Goal: Transaction & Acquisition: Book appointment/travel/reservation

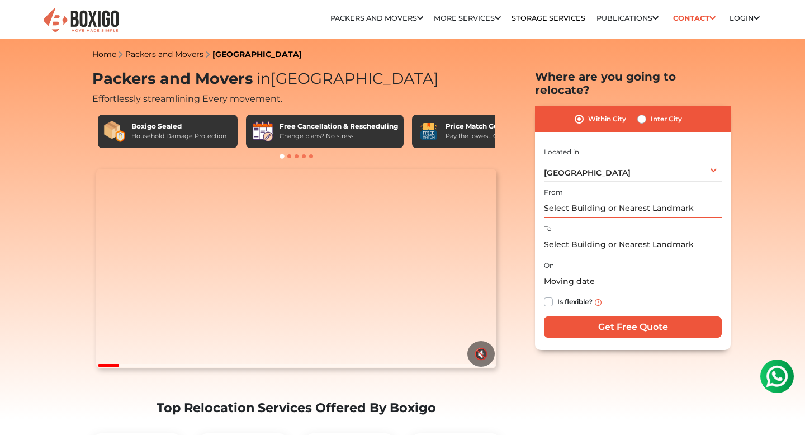
click at [603, 200] on input "text" at bounding box center [633, 208] width 178 height 20
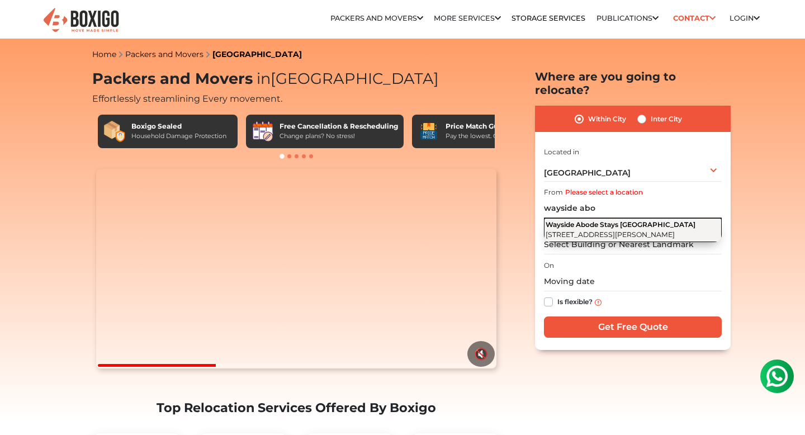
click at [602, 218] on button "Wayside Abode Stays [GEOGRAPHIC_DATA][PERSON_NAME], [GEOGRAPHIC_DATA], [GEOGRAP…" at bounding box center [633, 230] width 178 height 24
type input "Wayside Abode Stays [GEOGRAPHIC_DATA], [STREET_ADDRESS][PERSON_NAME]"
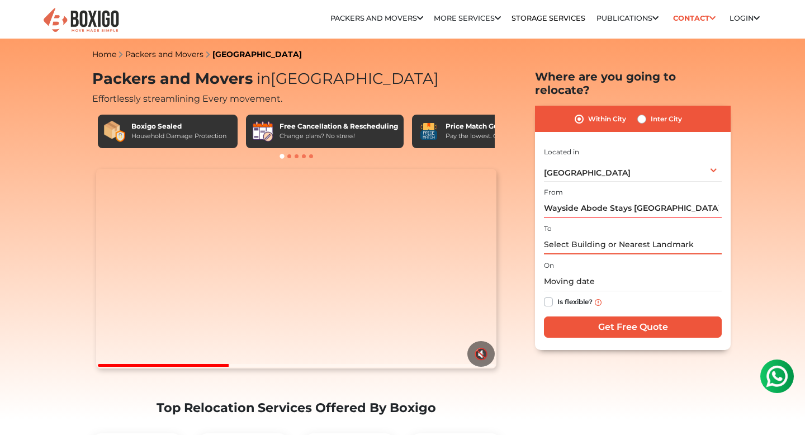
click at [592, 235] on input "text" at bounding box center [633, 245] width 178 height 20
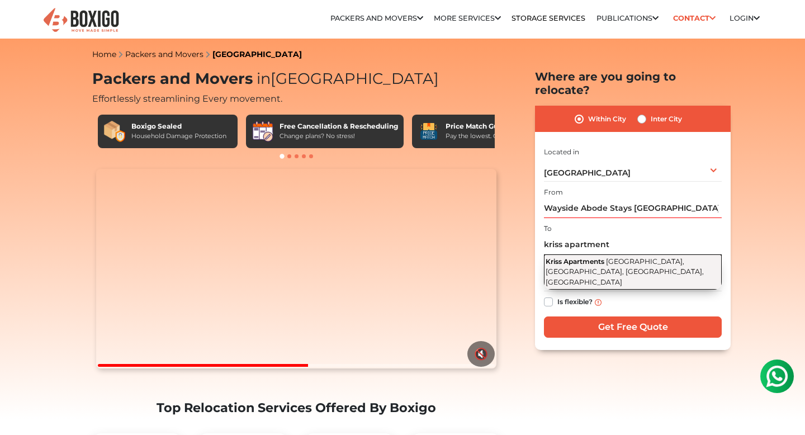
click at [579, 257] on span "[GEOGRAPHIC_DATA], [GEOGRAPHIC_DATA], [GEOGRAPHIC_DATA], [GEOGRAPHIC_DATA]" at bounding box center [625, 271] width 158 height 29
type input "Kriss Apartments, [GEOGRAPHIC_DATA], [GEOGRAPHIC_DATA], [GEOGRAPHIC_DATA], [GEO…"
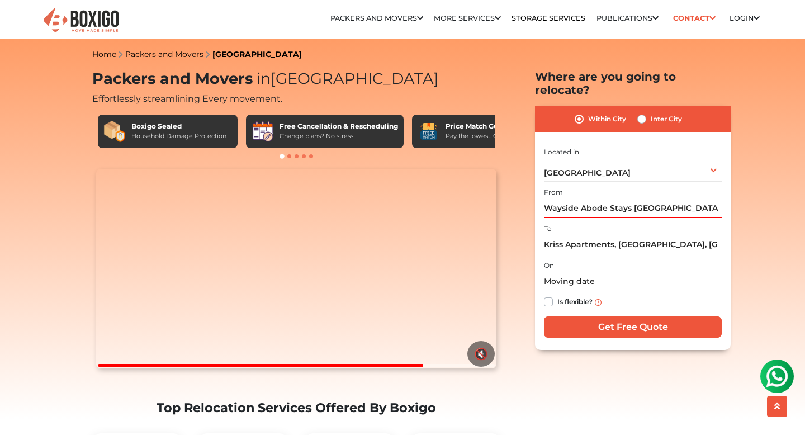
scroll to position [88, 0]
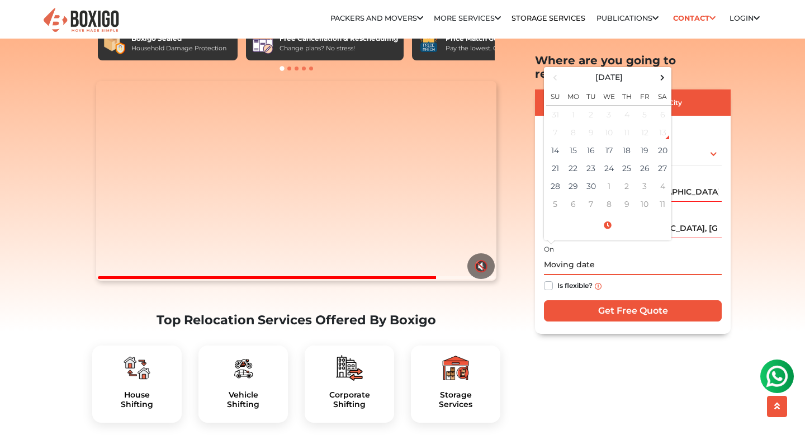
click at [588, 256] on input "text" at bounding box center [633, 265] width 178 height 20
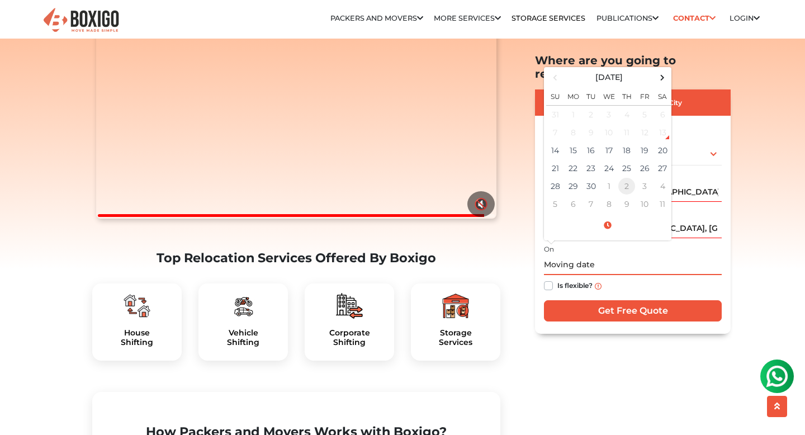
scroll to position [150, 0]
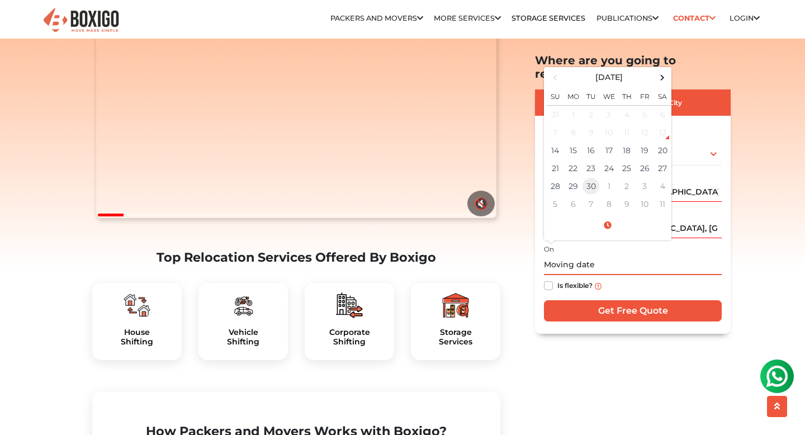
click at [589, 177] on td "30" at bounding box center [591, 186] width 18 height 18
type input "[DATE] 12:00 AM"
click at [720, 275] on div "Is flexible?" at bounding box center [633, 286] width 178 height 22
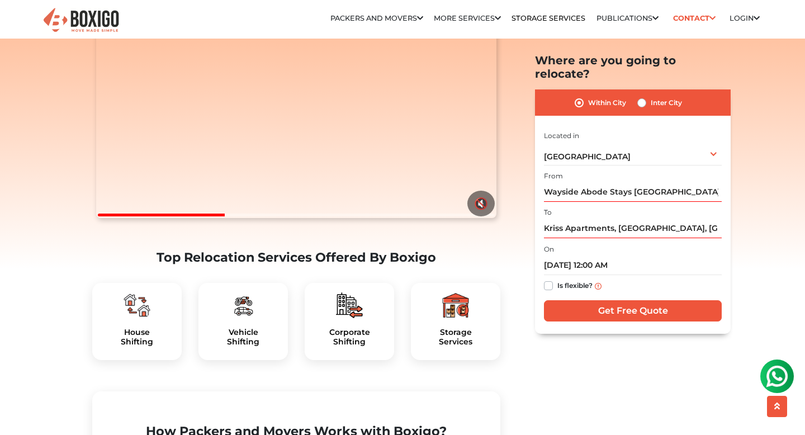
click at [555, 275] on div "Is flexible?" at bounding box center [633, 286] width 178 height 22
click at [557, 279] on label "Is flexible?" at bounding box center [574, 285] width 35 height 12
click at [548, 279] on input "Is flexible?" at bounding box center [548, 284] width 9 height 11
checkbox input "true"
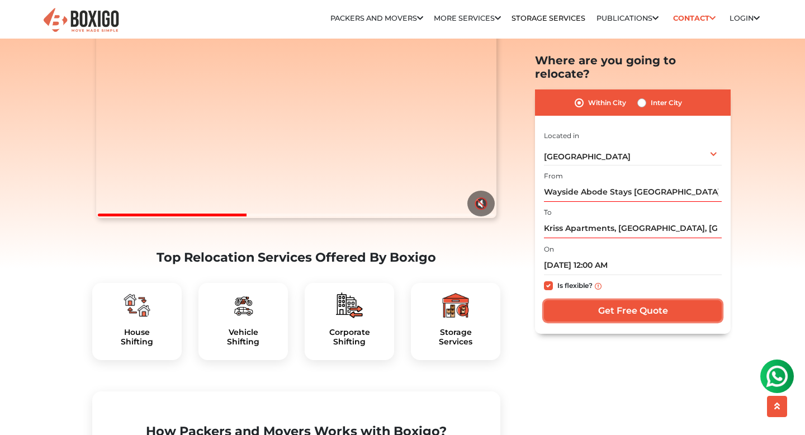
click at [637, 300] on input "Get Free Quote" at bounding box center [633, 310] width 178 height 21
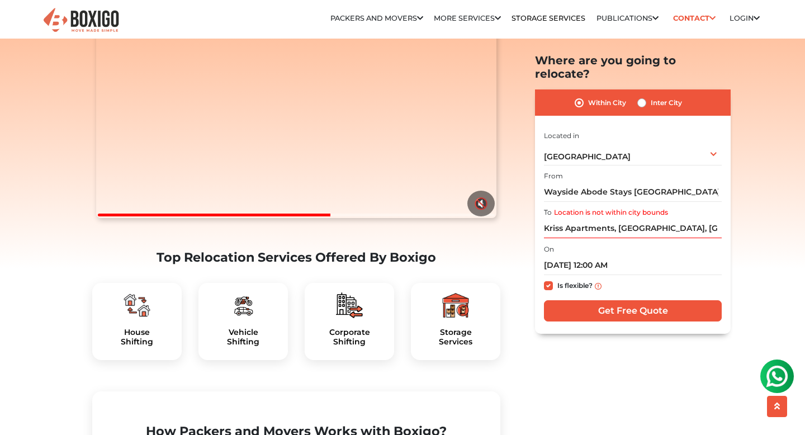
click at [651, 96] on label "Inter City" at bounding box center [666, 102] width 31 height 13
click at [644, 96] on input "Inter City" at bounding box center [641, 101] width 9 height 11
radio input "true"
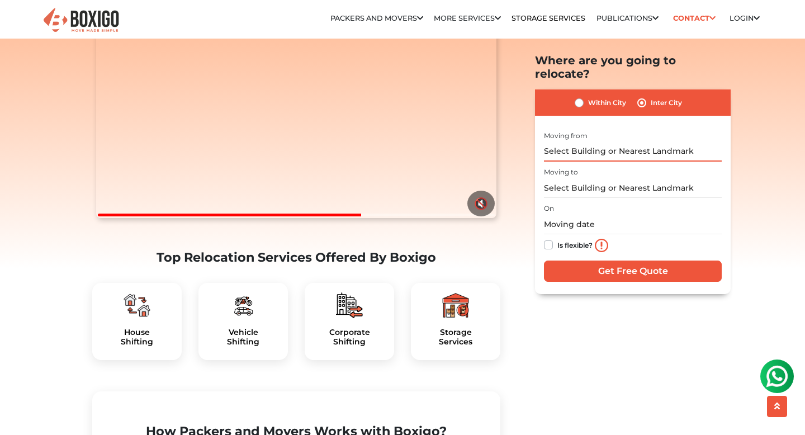
click at [579, 141] on input "text" at bounding box center [633, 151] width 178 height 20
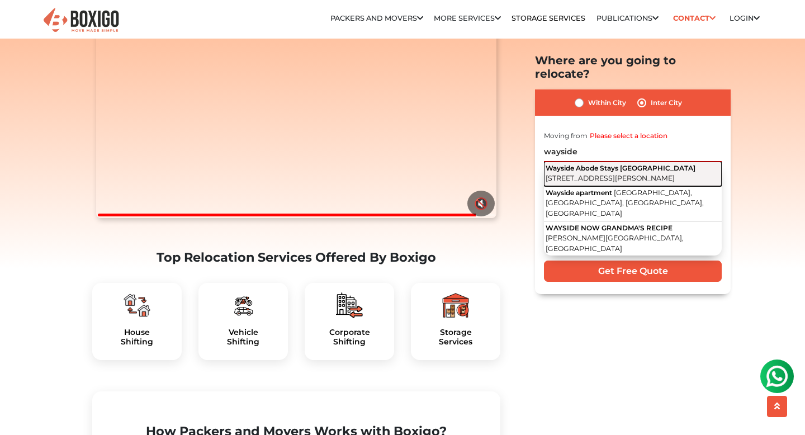
click at [577, 164] on span "Wayside Abode Stays [GEOGRAPHIC_DATA]" at bounding box center [621, 168] width 150 height 8
type input "Wayside Abode Stays [GEOGRAPHIC_DATA], [STREET_ADDRESS][PERSON_NAME]"
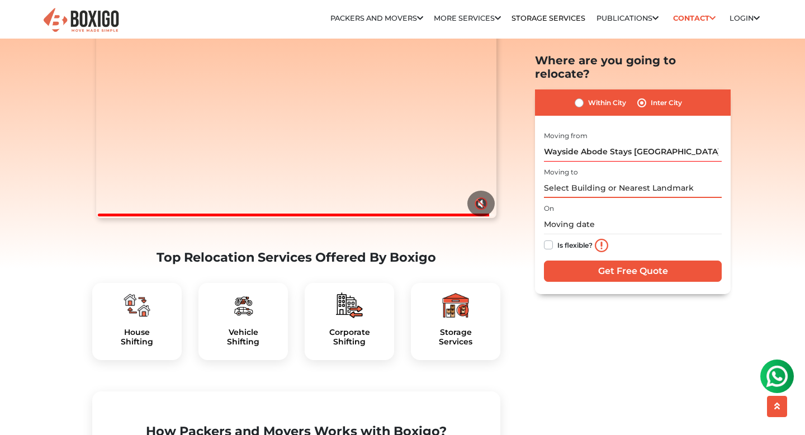
click at [576, 178] on input "text" at bounding box center [633, 188] width 178 height 20
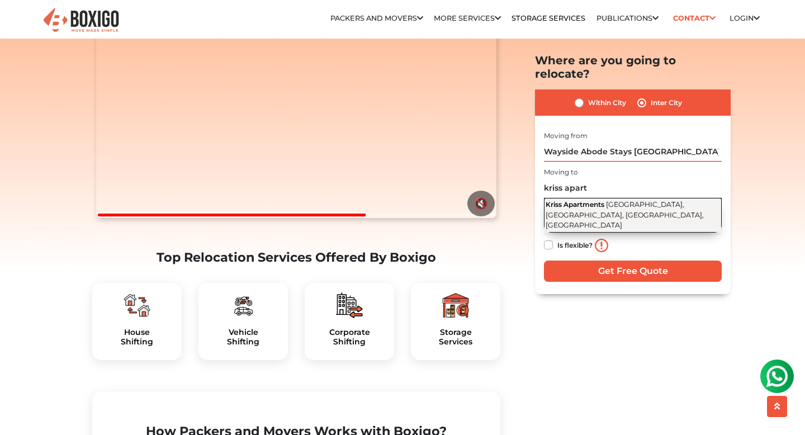
click at [603, 198] on button "Kriss Apartments [GEOGRAPHIC_DATA], [GEOGRAPHIC_DATA], [GEOGRAPHIC_DATA], [GEOG…" at bounding box center [633, 215] width 178 height 35
type input "Kriss Apartments, [GEOGRAPHIC_DATA], [GEOGRAPHIC_DATA], [GEOGRAPHIC_DATA], [GEO…"
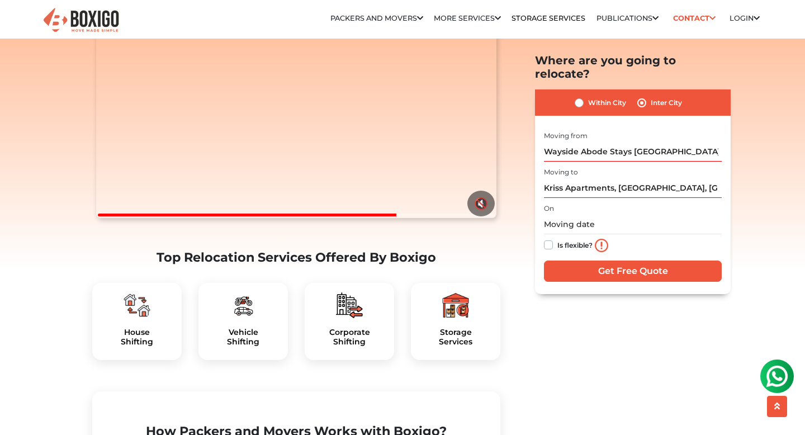
click at [557, 238] on label "Is flexible?" at bounding box center [574, 244] width 35 height 12
click at [549, 238] on input "Is flexible?" at bounding box center [548, 243] width 9 height 11
checkbox input "true"
click at [570, 220] on input "text" at bounding box center [633, 225] width 178 height 20
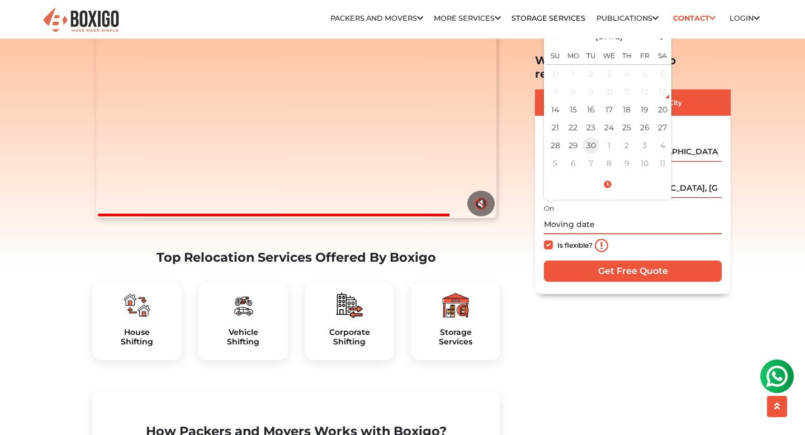
click at [590, 136] on td "30" at bounding box center [591, 145] width 18 height 18
type input "[DATE] 12:00 AM"
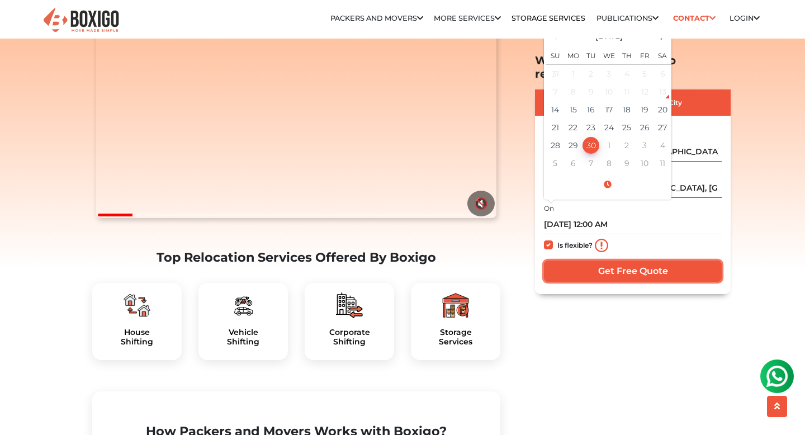
click at [628, 260] on input "Get Free Quote" at bounding box center [633, 270] width 178 height 21
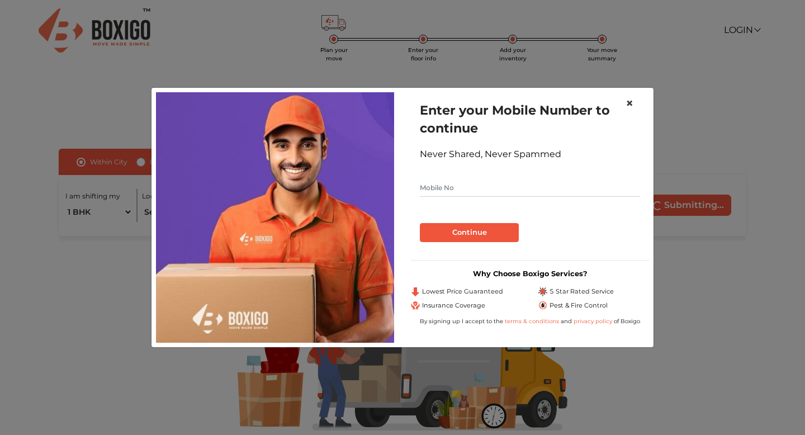
click at [628, 103] on span "×" at bounding box center [630, 103] width 8 height 16
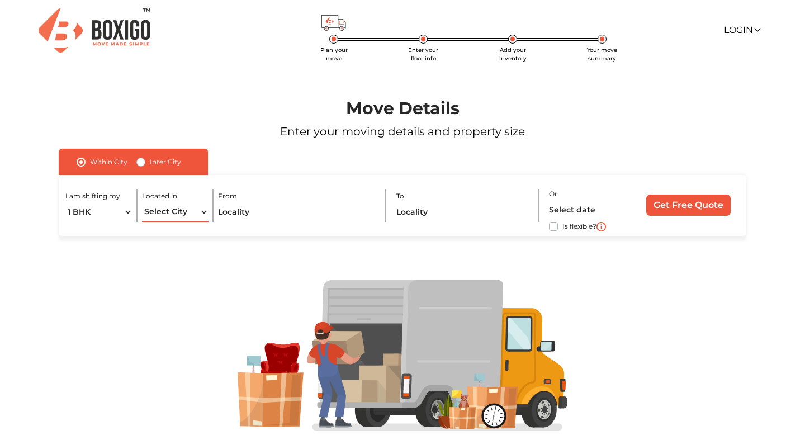
click at [193, 212] on select "Select City Bangalore Bengaluru Bhopal Bhubaneswar Chennai Coimbatore Cuttack D…" at bounding box center [175, 212] width 67 height 20
select select "[GEOGRAPHIC_DATA]"
click at [142, 202] on select "Select City Bangalore Bengaluru Bhopal Bhubaneswar Chennai Coimbatore Cuttack D…" at bounding box center [175, 212] width 67 height 20
click at [288, 200] on div "From" at bounding box center [301, 205] width 167 height 33
click at [249, 222] on div "I am shifting my 1 BHK 2 BHK 3 BHK 3 + BHK FEW ITEMS Located in Select City Ban…" at bounding box center [403, 205] width 688 height 61
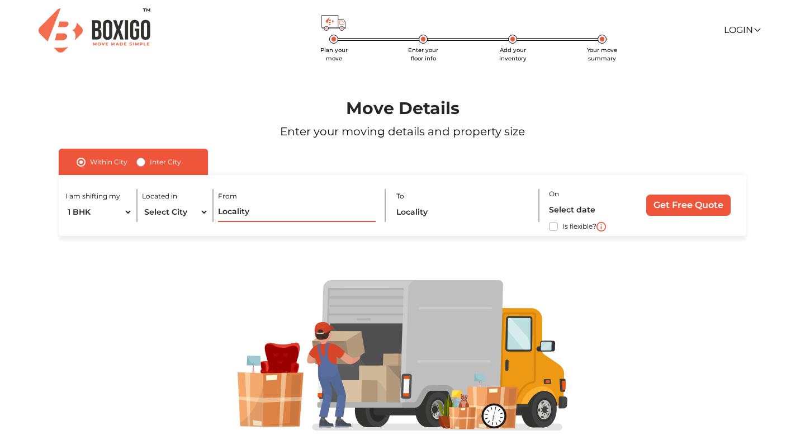
click at [244, 215] on input "text" at bounding box center [296, 212] width 157 height 20
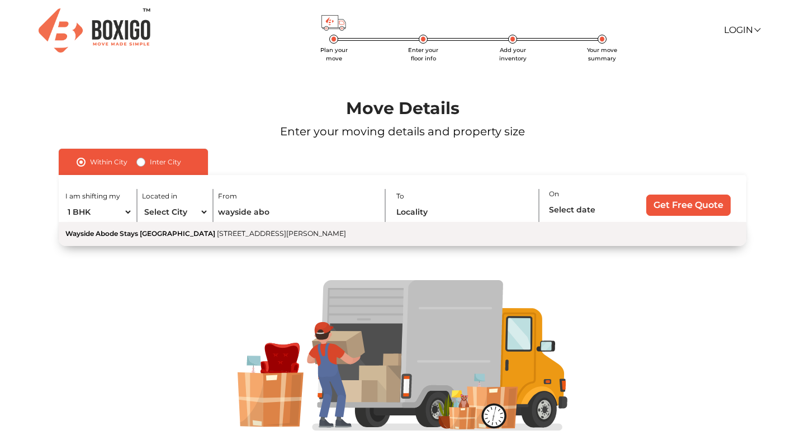
click at [243, 232] on span "[STREET_ADDRESS][PERSON_NAME]" at bounding box center [281, 233] width 129 height 8
type input "Wayside Abode Stays [GEOGRAPHIC_DATA], [STREET_ADDRESS][PERSON_NAME]"
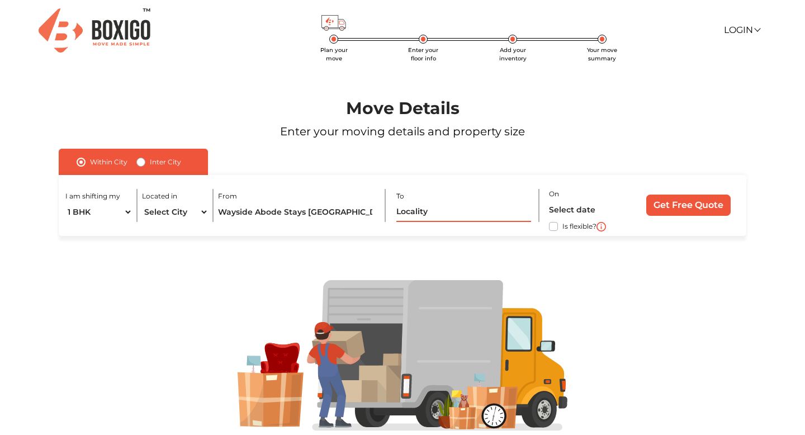
click at [454, 212] on input "text" at bounding box center [463, 212] width 135 height 20
type input "m"
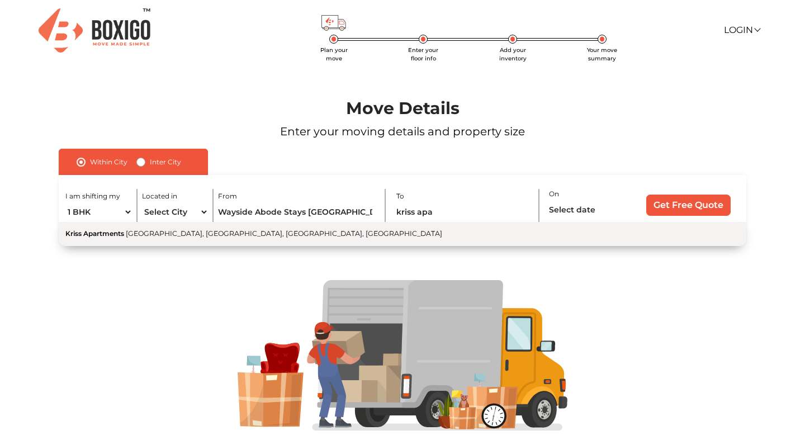
click at [390, 233] on button "Kriss Apartments [GEOGRAPHIC_DATA], [GEOGRAPHIC_DATA], [GEOGRAPHIC_DATA], [GEOG…" at bounding box center [403, 234] width 688 height 24
type input "Kriss Apartments, [GEOGRAPHIC_DATA], [GEOGRAPHIC_DATA], [GEOGRAPHIC_DATA], [GEO…"
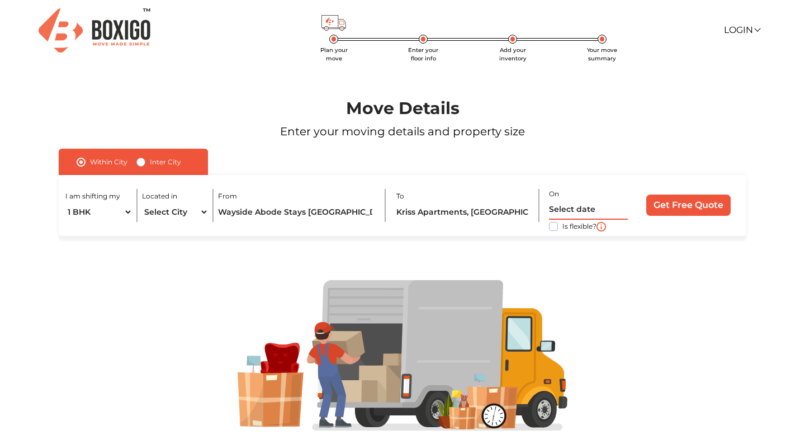
click at [574, 211] on input "text" at bounding box center [588, 210] width 79 height 20
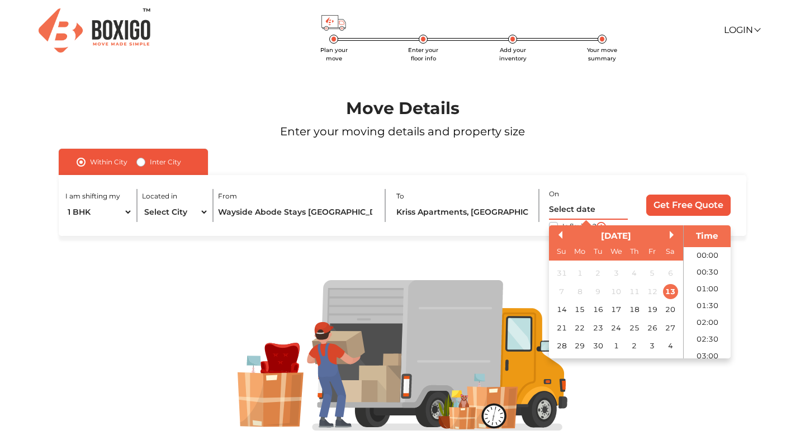
scroll to position [688, 0]
click at [596, 347] on div "30" at bounding box center [597, 345] width 15 height 15
type input "30/09/2025 12:00 AM"
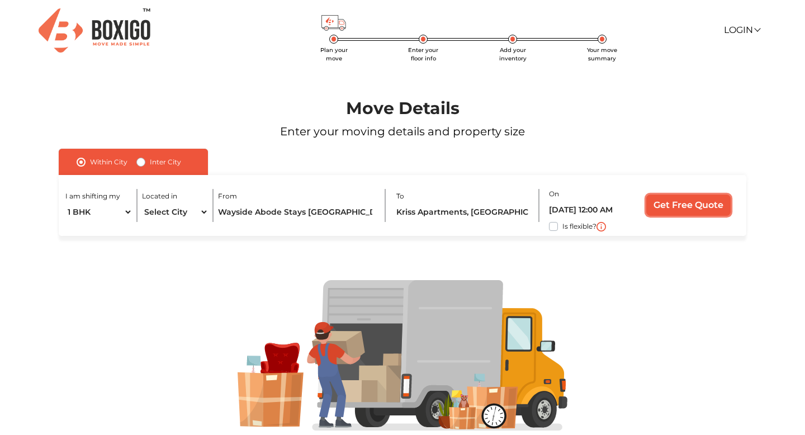
click at [687, 198] on input "Get Free Quote" at bounding box center [688, 205] width 84 height 21
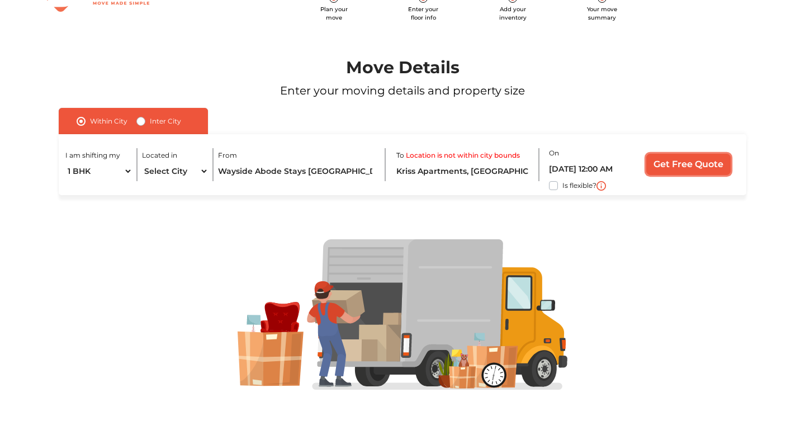
click at [688, 165] on input "Get Free Quote" at bounding box center [688, 164] width 84 height 21
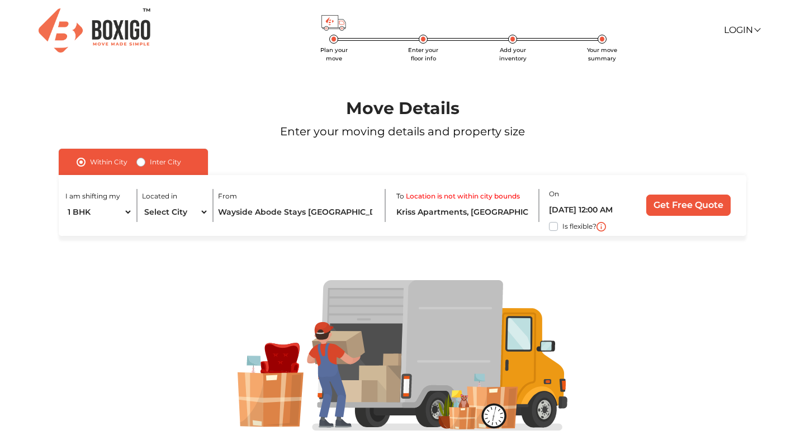
click at [154, 160] on label "Inter City" at bounding box center [165, 161] width 31 height 13
click at [145, 160] on input "Inter City" at bounding box center [140, 160] width 9 height 11
radio input "true"
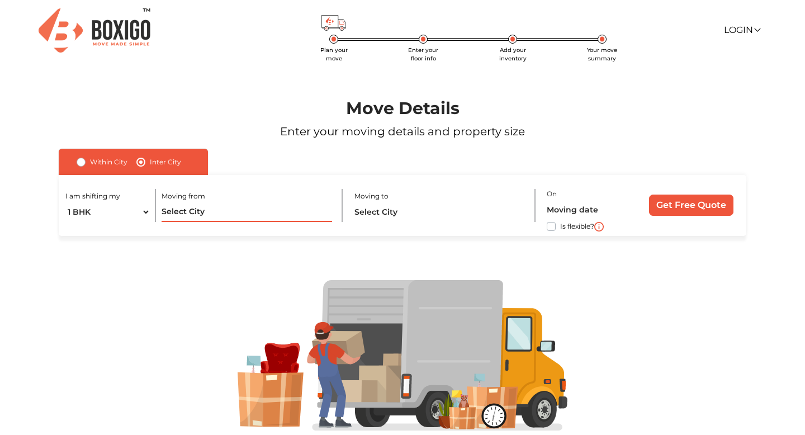
click at [191, 213] on input "text" at bounding box center [247, 212] width 171 height 20
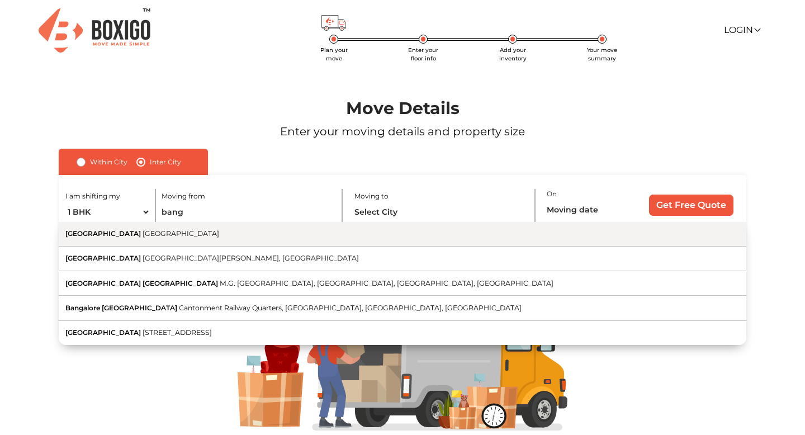
click at [187, 234] on button "Bangalore Karnataka" at bounding box center [403, 234] width 688 height 25
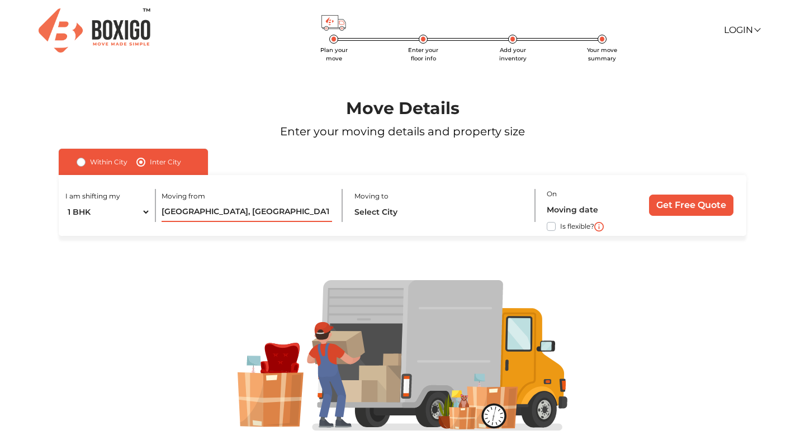
click at [231, 206] on input "Bangalore, Karnataka" at bounding box center [247, 212] width 171 height 20
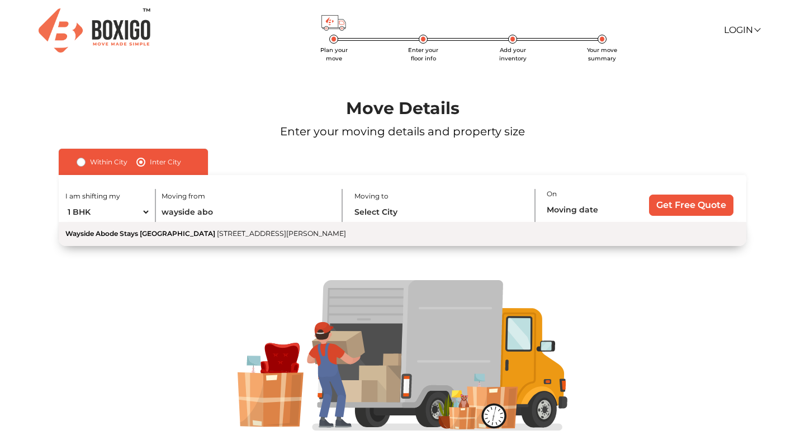
click at [217, 231] on span "[STREET_ADDRESS][PERSON_NAME]" at bounding box center [281, 233] width 129 height 8
type input "Wayside Abode Stays [GEOGRAPHIC_DATA], [STREET_ADDRESS][PERSON_NAME]"
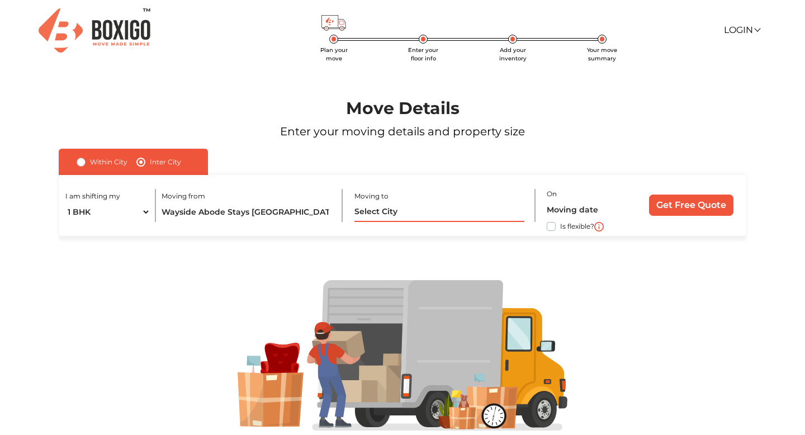
click at [390, 211] on input "text" at bounding box center [439, 212] width 171 height 20
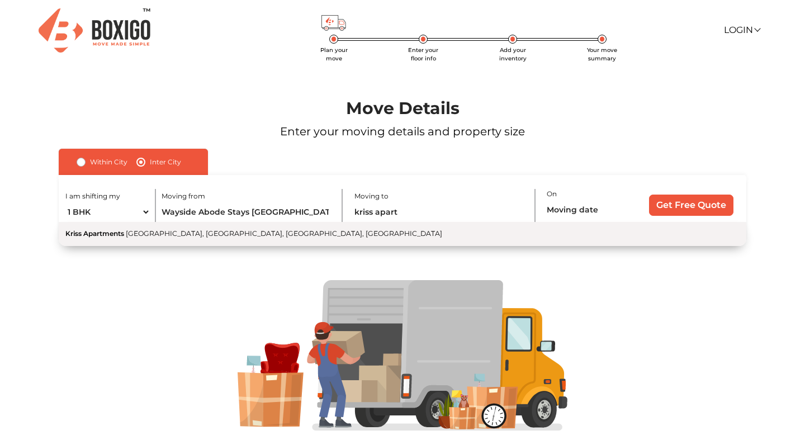
click at [345, 236] on button "Kriss Apartments [GEOGRAPHIC_DATA], [GEOGRAPHIC_DATA], [GEOGRAPHIC_DATA], [GEOG…" at bounding box center [403, 234] width 688 height 24
type input "Kriss Apartments, [GEOGRAPHIC_DATA], [GEOGRAPHIC_DATA], [GEOGRAPHIC_DATA], [GEO…"
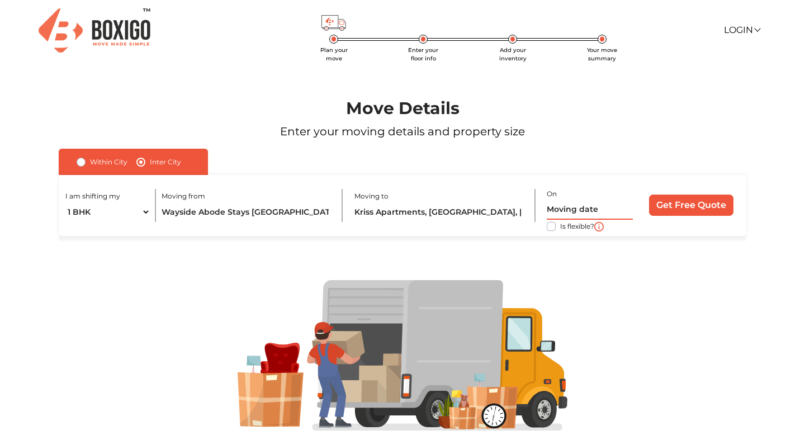
click at [580, 214] on input "text" at bounding box center [590, 210] width 86 height 20
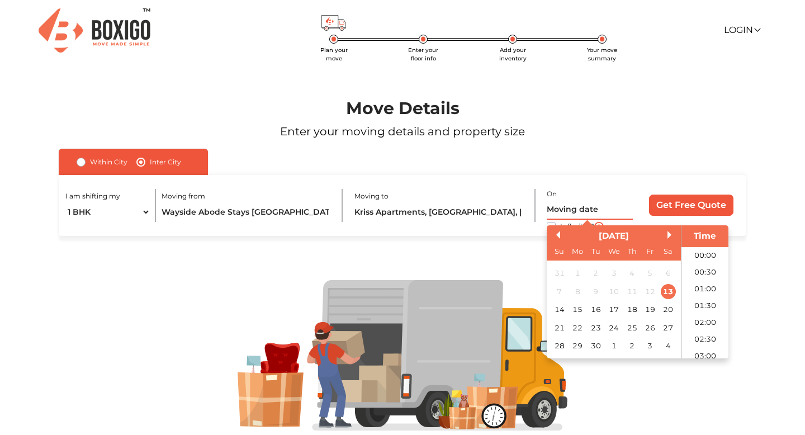
scroll to position [688, 0]
click at [593, 340] on div "30" at bounding box center [595, 345] width 15 height 15
type input "30/09/2025 12:00 AM"
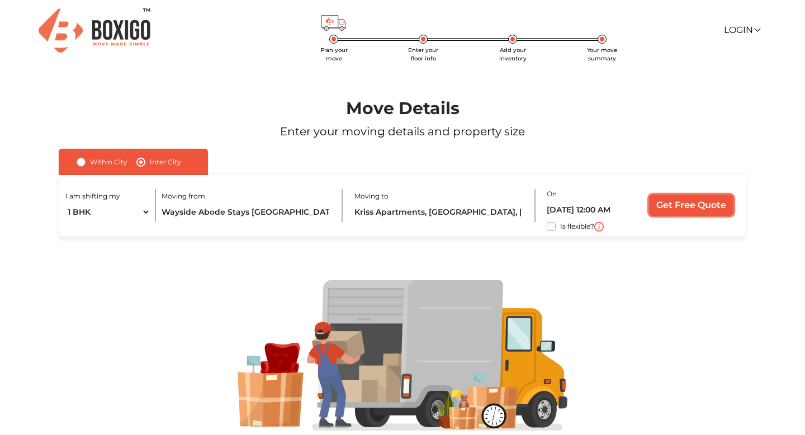
click at [698, 205] on input "Get Free Quote" at bounding box center [691, 205] width 84 height 21
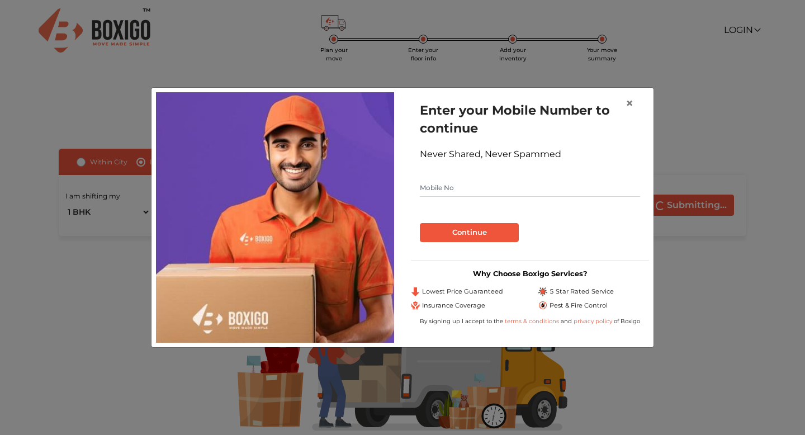
click at [463, 182] on input "text" at bounding box center [530, 188] width 220 height 18
type input "9886094495"
click at [469, 238] on button "Continue" at bounding box center [469, 232] width 99 height 19
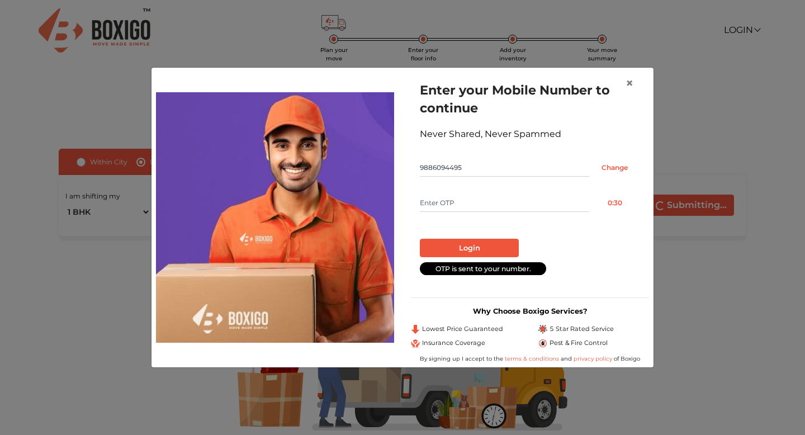
click at [446, 205] on input "text" at bounding box center [504, 203] width 169 height 18
type input "4487"
click at [463, 243] on button "Login" at bounding box center [469, 248] width 99 height 19
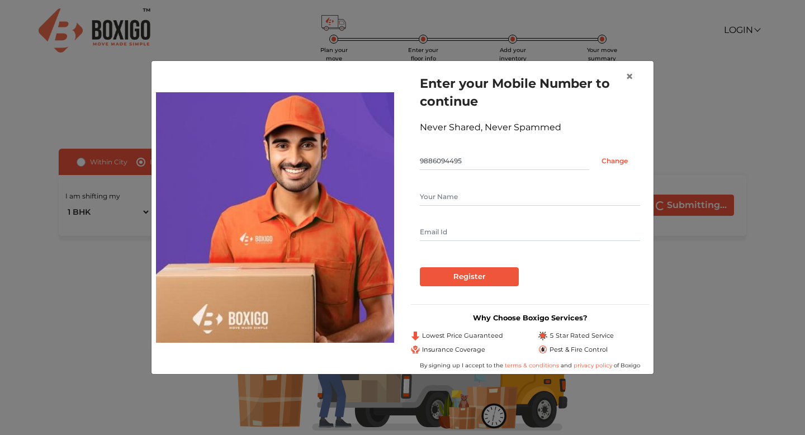
click at [437, 198] on input "text" at bounding box center [530, 197] width 220 height 18
type input "Jamsheed"
type input "jamsheedhussain171@gmail.com"
click at [467, 272] on input "Register" at bounding box center [469, 276] width 99 height 19
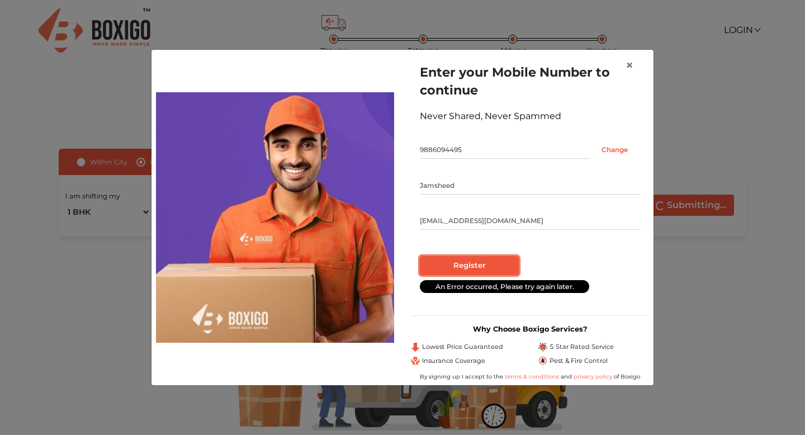
click at [459, 259] on input "Register" at bounding box center [469, 265] width 99 height 19
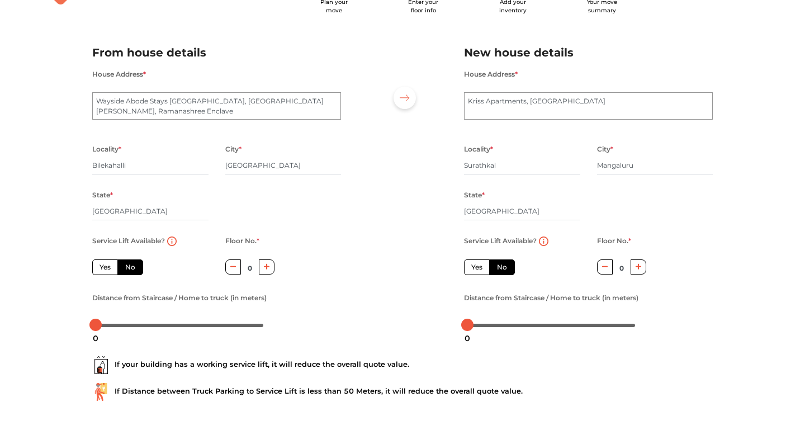
scroll to position [70, 0]
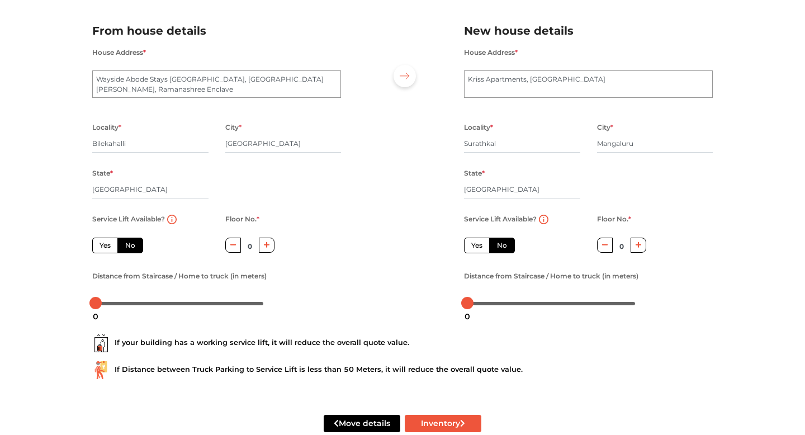
click at [108, 250] on label "Yes" at bounding box center [105, 246] width 26 height 16
click at [107, 248] on input "Yes" at bounding box center [103, 243] width 7 height 7
radio input "true"
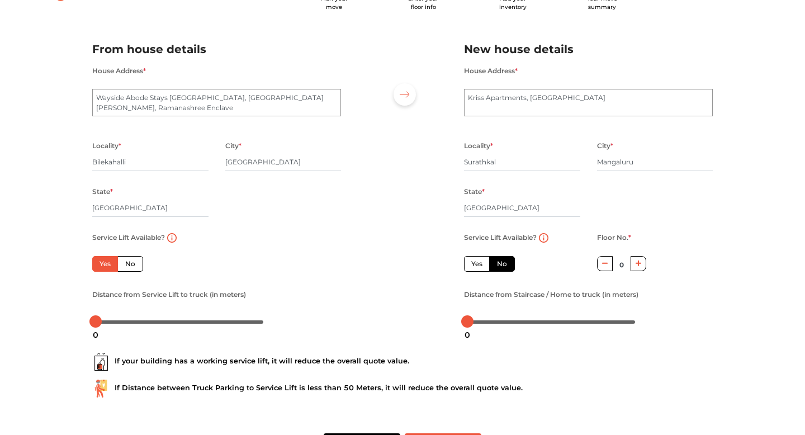
scroll to position [58, 0]
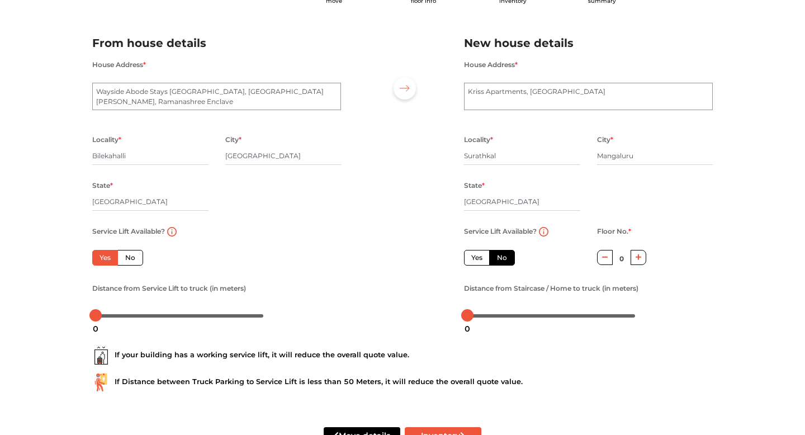
click at [482, 258] on label "Yes" at bounding box center [477, 258] width 26 height 16
click at [479, 258] on input "Yes" at bounding box center [474, 256] width 7 height 7
radio input "false"
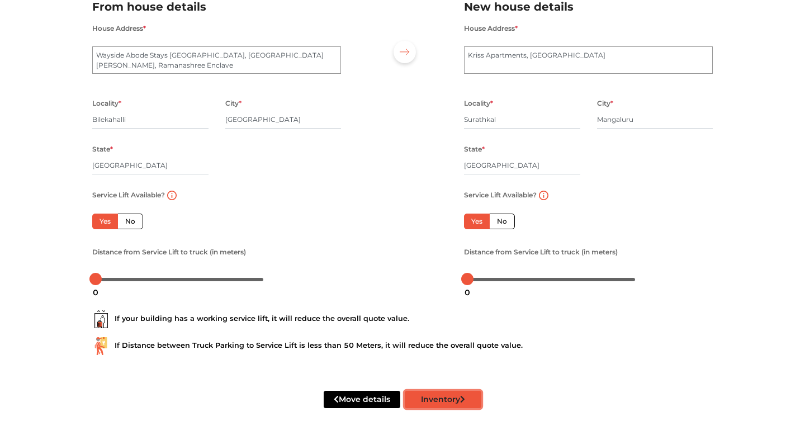
click at [449, 401] on button "Inventory" at bounding box center [443, 399] width 77 height 17
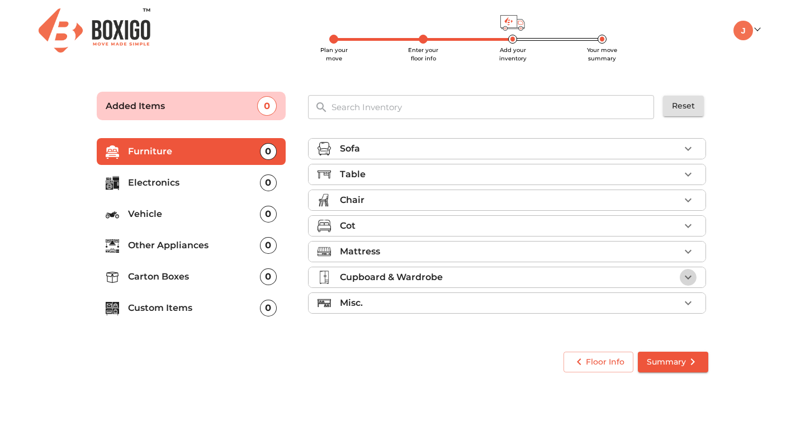
click at [685, 276] on icon "button" at bounding box center [688, 278] width 7 height 4
click at [688, 277] on icon "button" at bounding box center [687, 277] width 13 height 13
click at [174, 276] on p "Carton Boxes" at bounding box center [194, 276] width 132 height 13
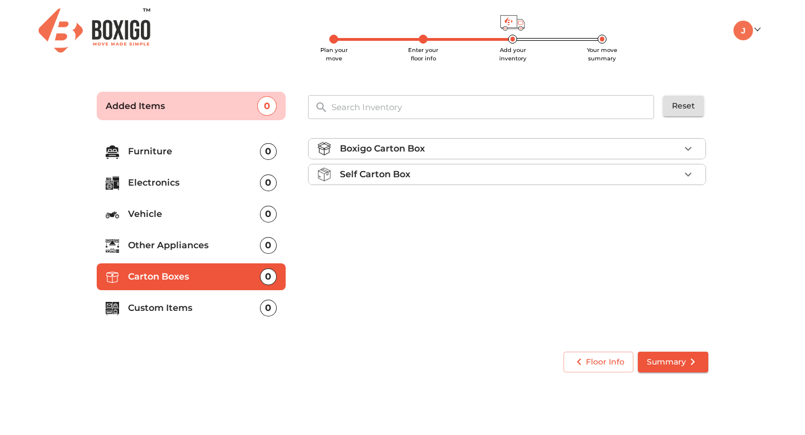
click at [680, 174] on button "button" at bounding box center [688, 174] width 17 height 17
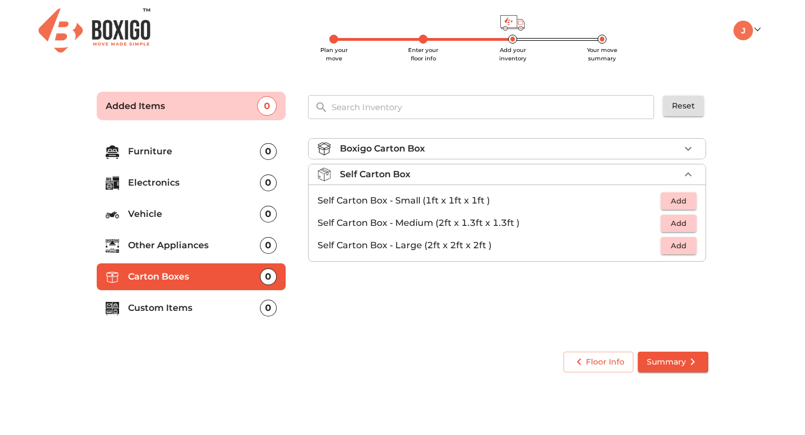
click at [685, 243] on span "Add" at bounding box center [678, 245] width 25 height 13
click at [690, 245] on icon "button" at bounding box center [688, 246] width 8 height 8
click at [154, 309] on p "Custom Items" at bounding box center [194, 307] width 132 height 13
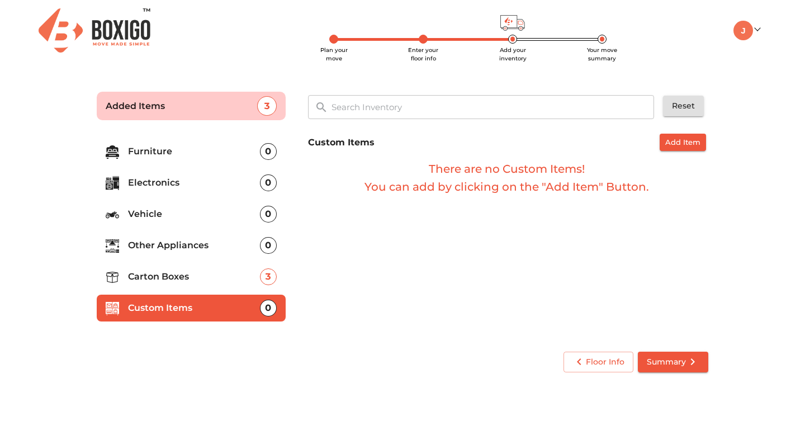
click at [264, 306] on div "0" at bounding box center [268, 308] width 17 height 17
click at [679, 142] on span "Add Item" at bounding box center [682, 142] width 35 height 13
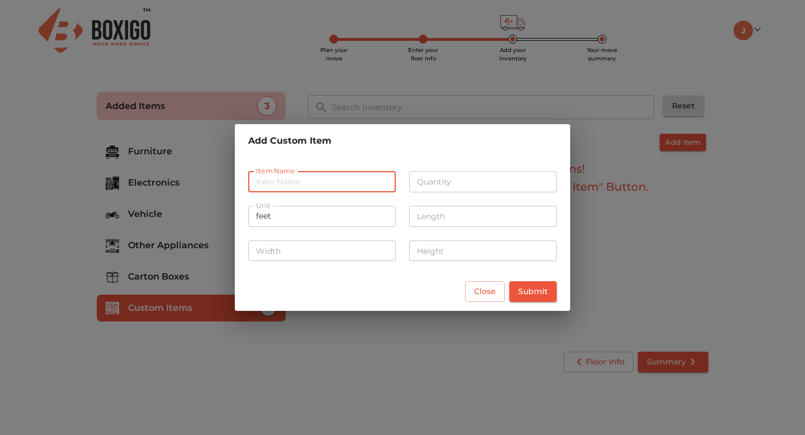
click at [300, 178] on input "text" at bounding box center [322, 181] width 148 height 21
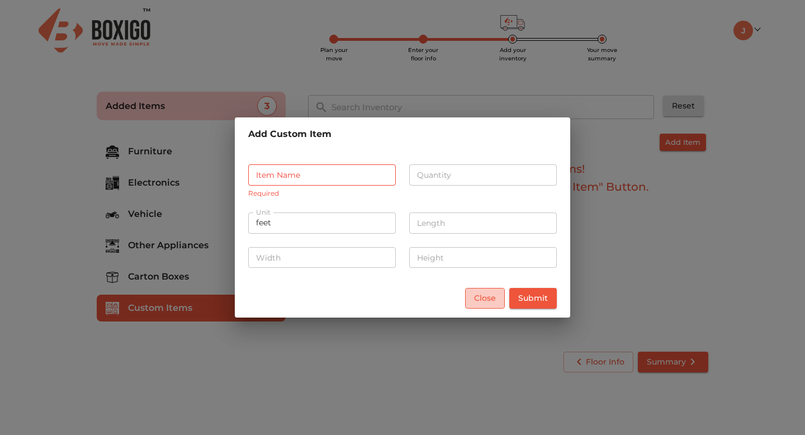
click at [484, 293] on span "Close" at bounding box center [485, 298] width 22 height 14
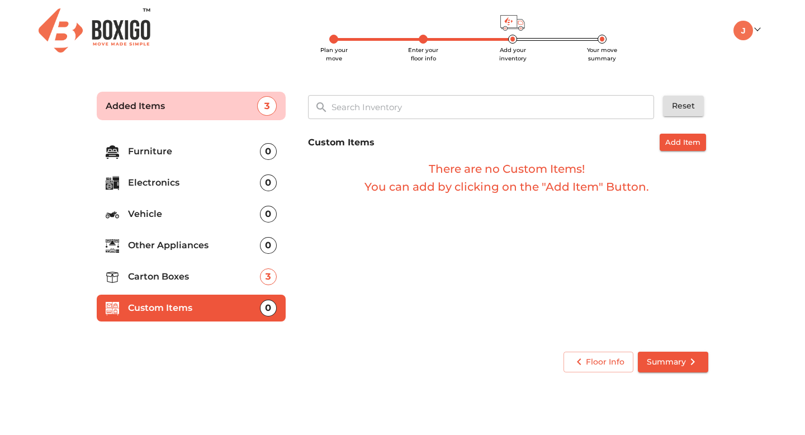
click at [179, 245] on p "Other Appliances" at bounding box center [194, 245] width 132 height 13
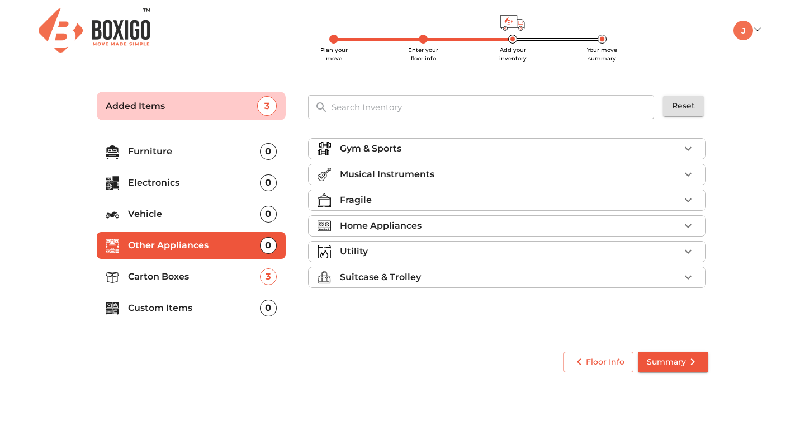
click at [395, 226] on p "Home Appliances" at bounding box center [381, 225] width 82 height 13
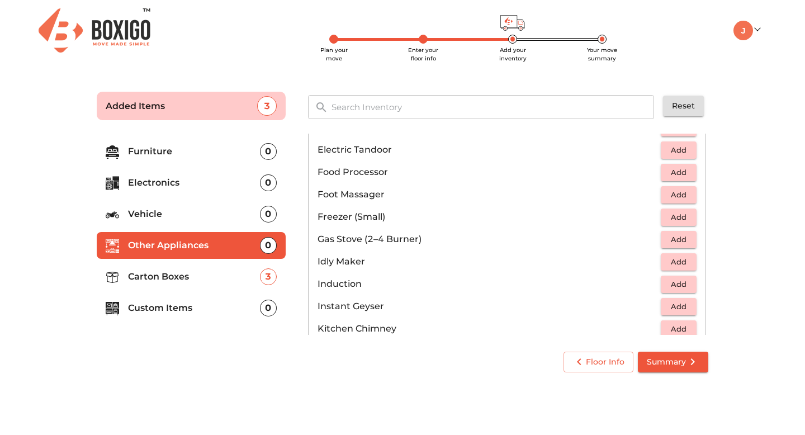
scroll to position [394, 0]
click at [682, 237] on span "Add" at bounding box center [678, 239] width 25 height 13
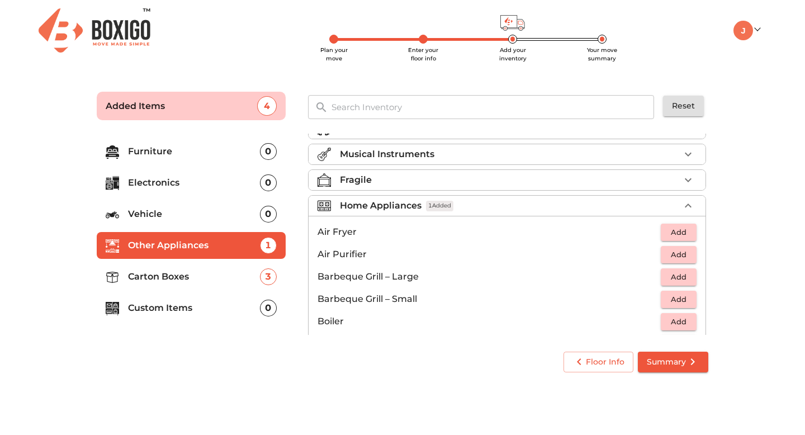
scroll to position [18, 0]
click at [681, 206] on button "button" at bounding box center [688, 207] width 17 height 17
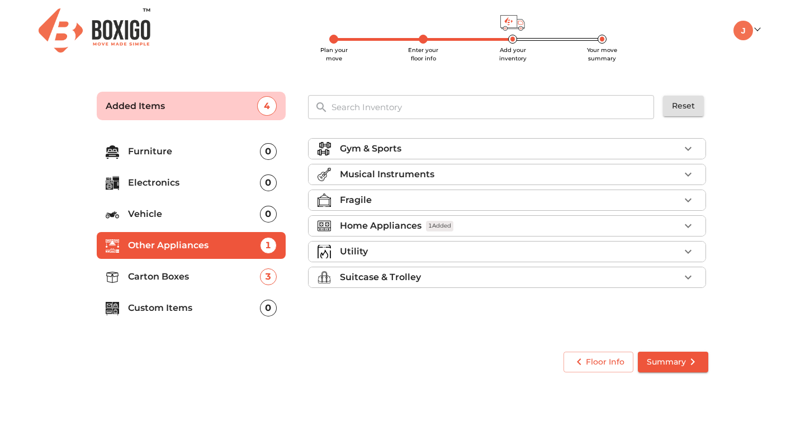
scroll to position [0, 0]
click at [493, 253] on div "Utility" at bounding box center [510, 251] width 340 height 13
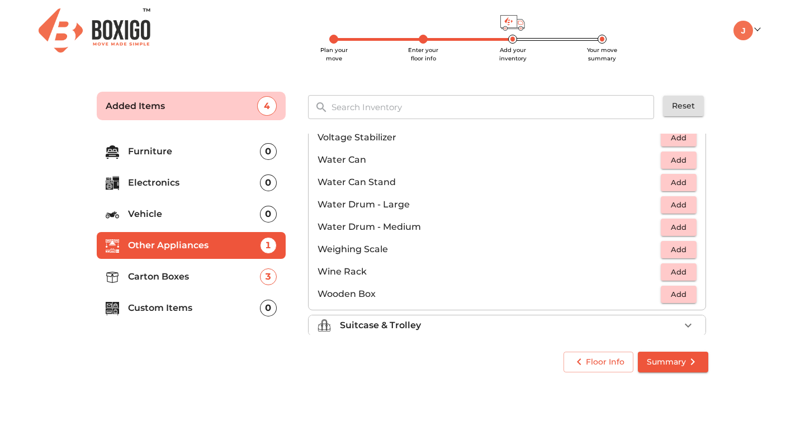
scroll to position [844, 0]
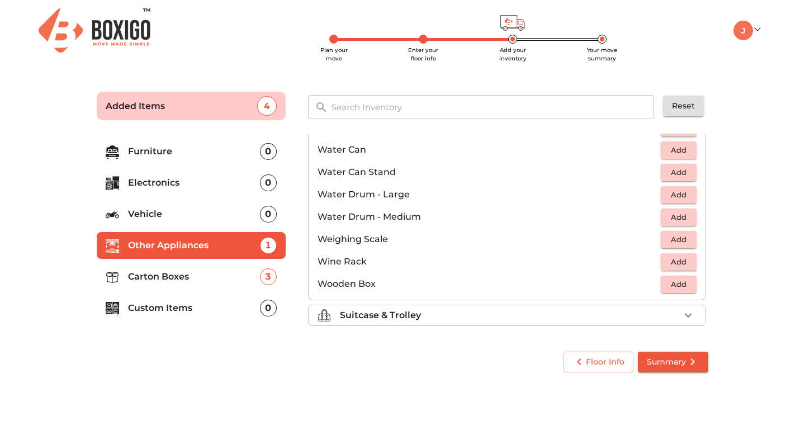
click at [462, 315] on div "Suitcase & Trolley" at bounding box center [510, 315] width 340 height 13
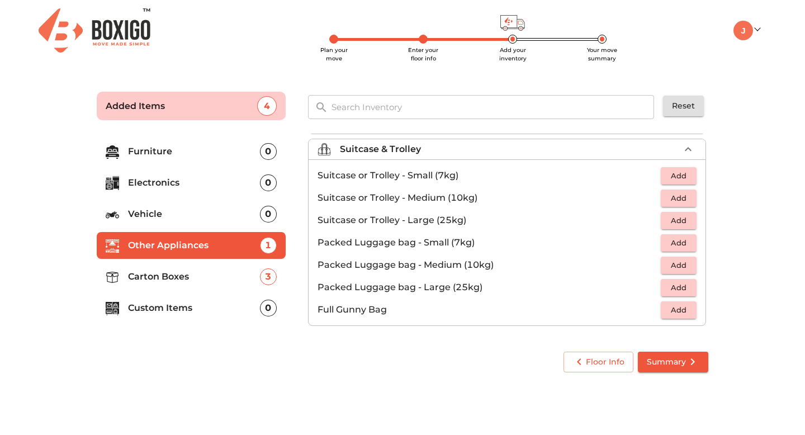
scroll to position [128, 0]
click at [684, 218] on span "Add" at bounding box center [678, 220] width 25 height 13
click at [162, 215] on p "Vehicle" at bounding box center [194, 213] width 132 height 13
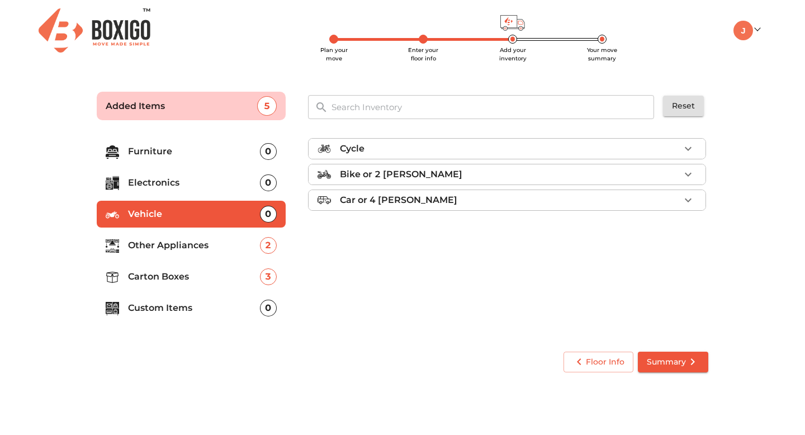
scroll to position [0, 0]
click at [514, 173] on div "Bike or 2 wheeler" at bounding box center [510, 174] width 340 height 13
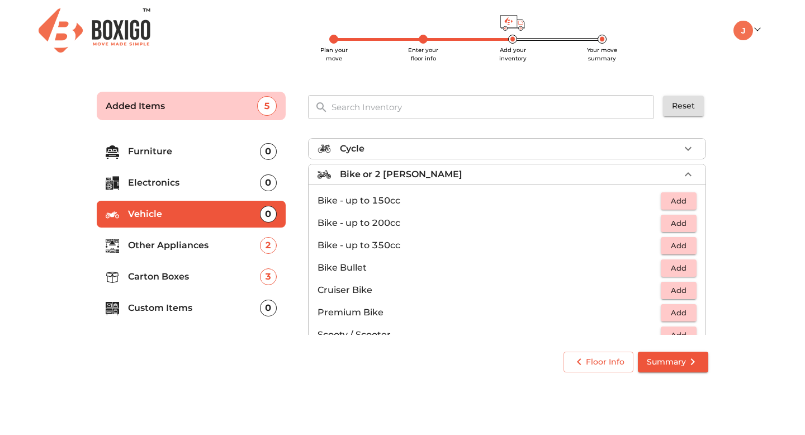
click at [671, 203] on span "Add" at bounding box center [678, 201] width 25 height 13
click at [165, 181] on p "Electronics" at bounding box center [194, 182] width 132 height 13
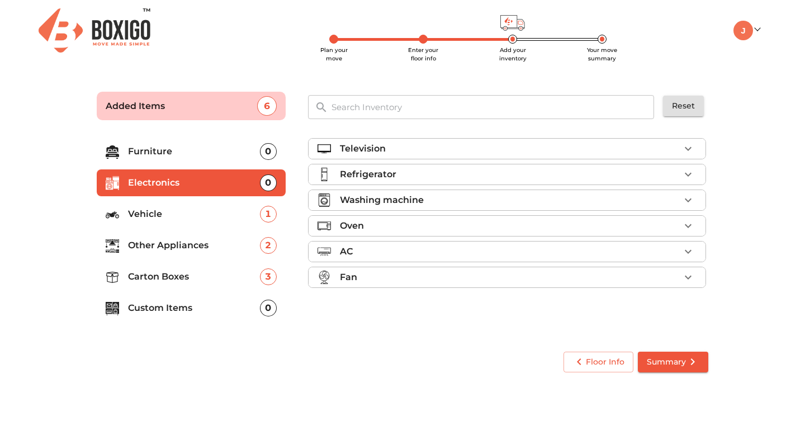
click at [193, 154] on p "Furniture" at bounding box center [194, 151] width 132 height 13
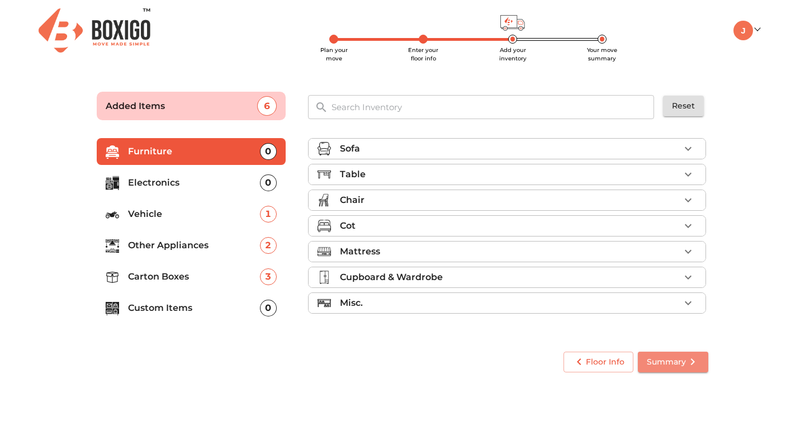
click at [657, 366] on span "Summary" at bounding box center [673, 362] width 53 height 14
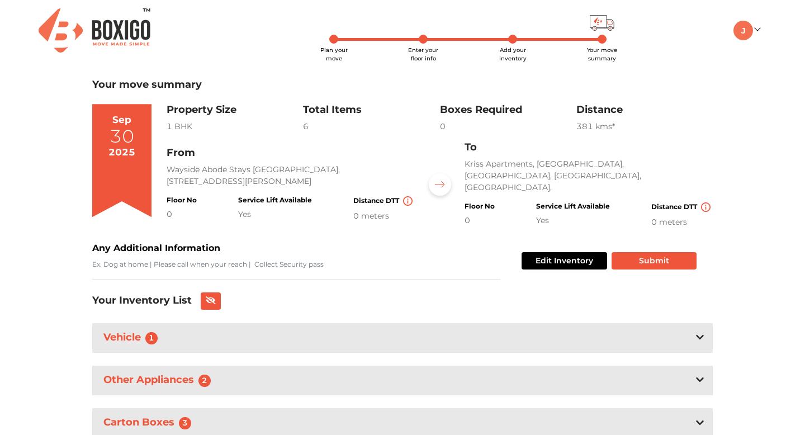
scroll to position [43, 0]
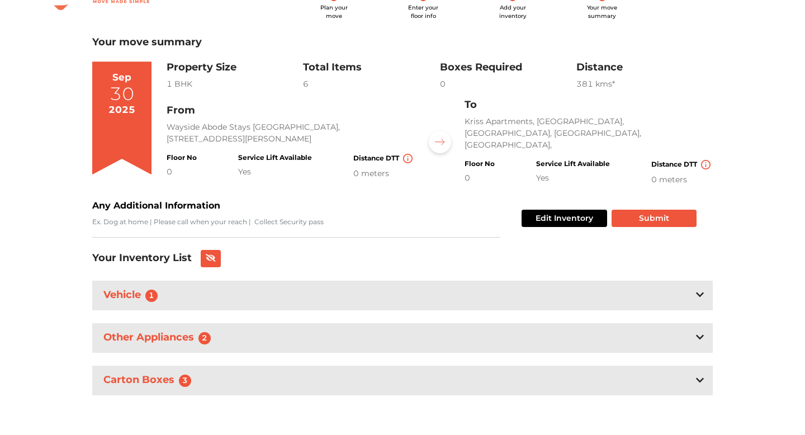
click at [694, 294] on div "Vehicle 1" at bounding box center [402, 296] width 621 height 30
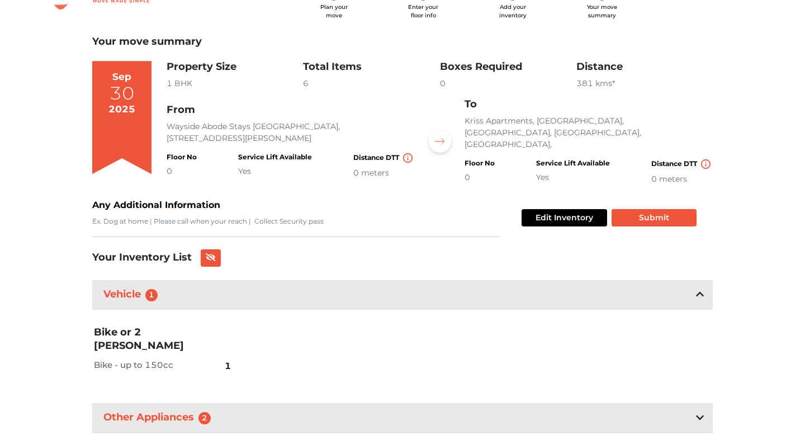
click at [694, 294] on div "Vehicle 1" at bounding box center [402, 295] width 621 height 30
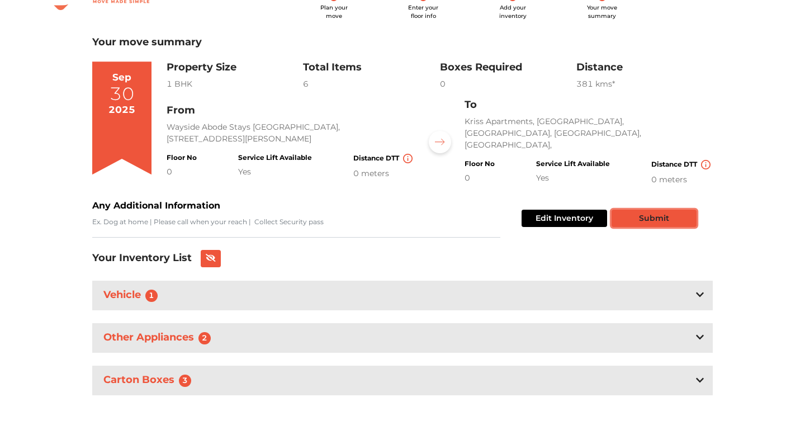
click at [654, 218] on button "Submit" at bounding box center [654, 218] width 85 height 17
